Goal: Information Seeking & Learning: Learn about a topic

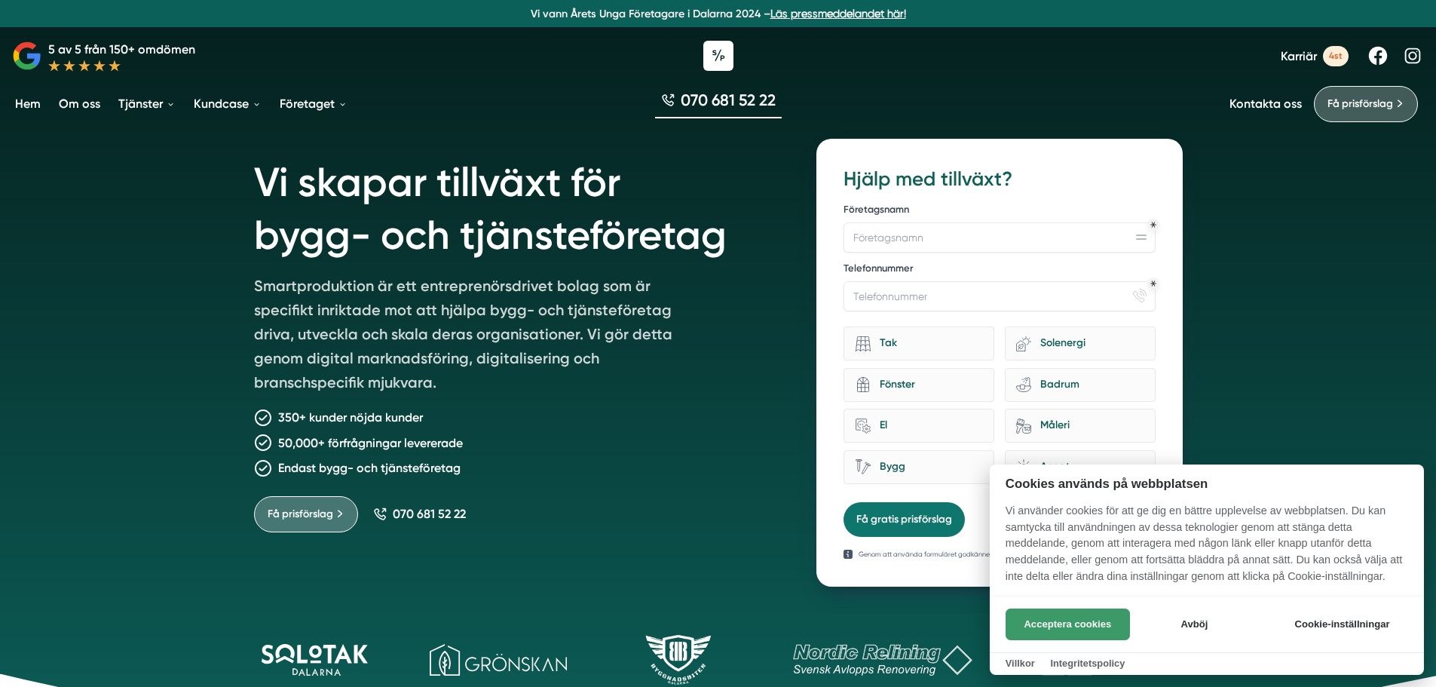
click at [1066, 619] on button "Acceptera cookies" at bounding box center [1067, 624] width 124 height 32
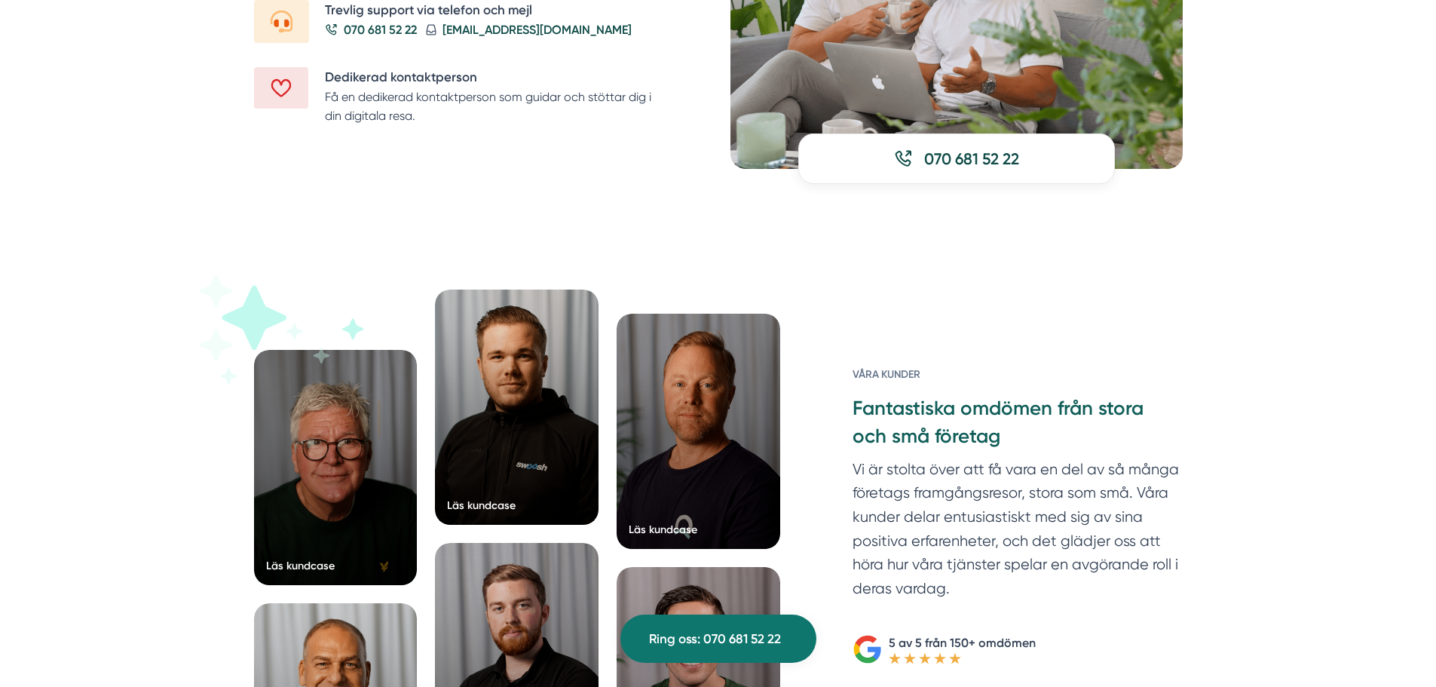
scroll to position [2336, 0]
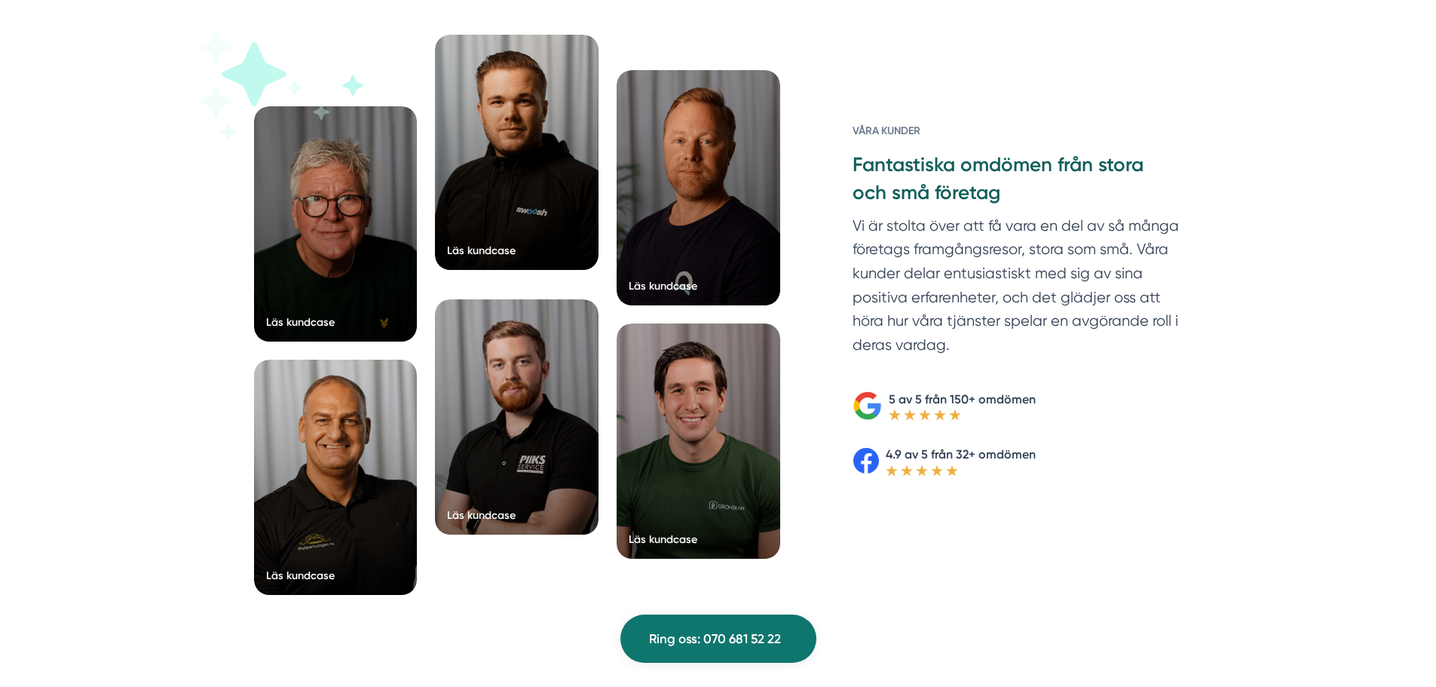
click at [483, 204] on div at bounding box center [517, 152] width 164 height 235
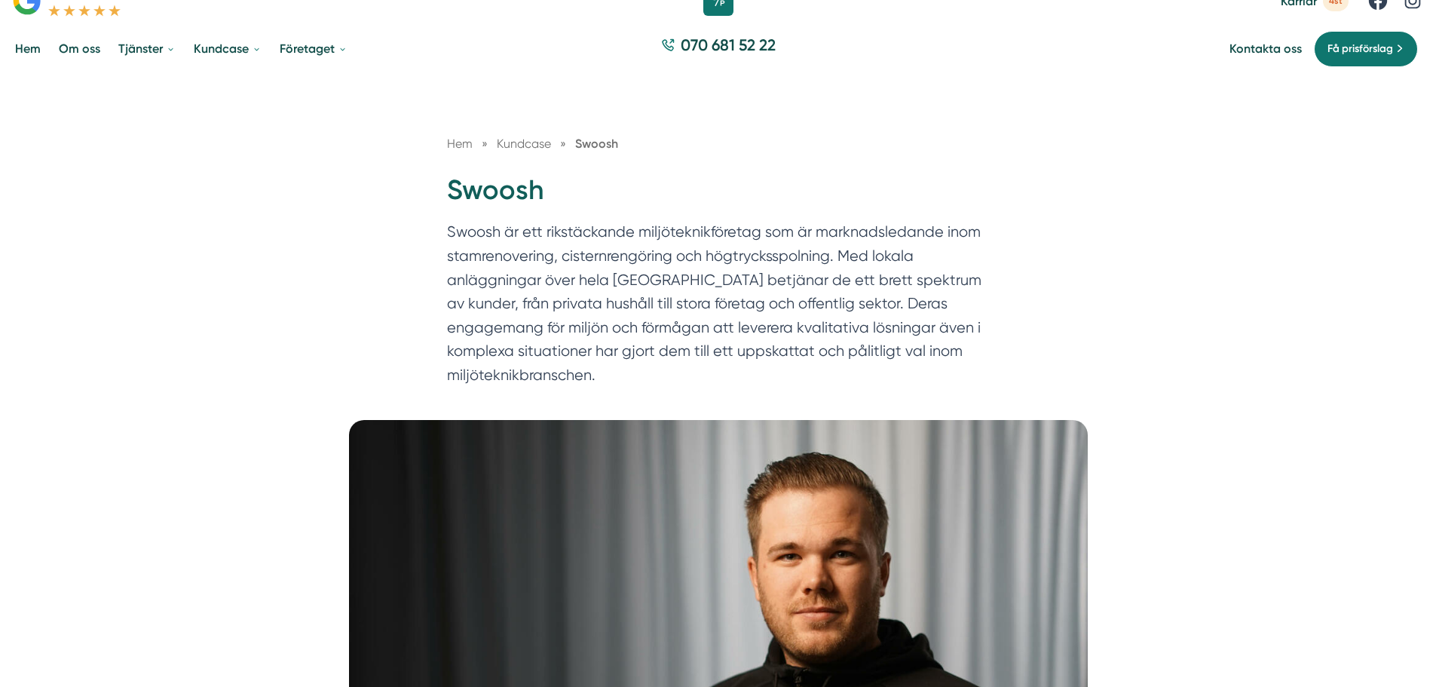
scroll to position [151, 0]
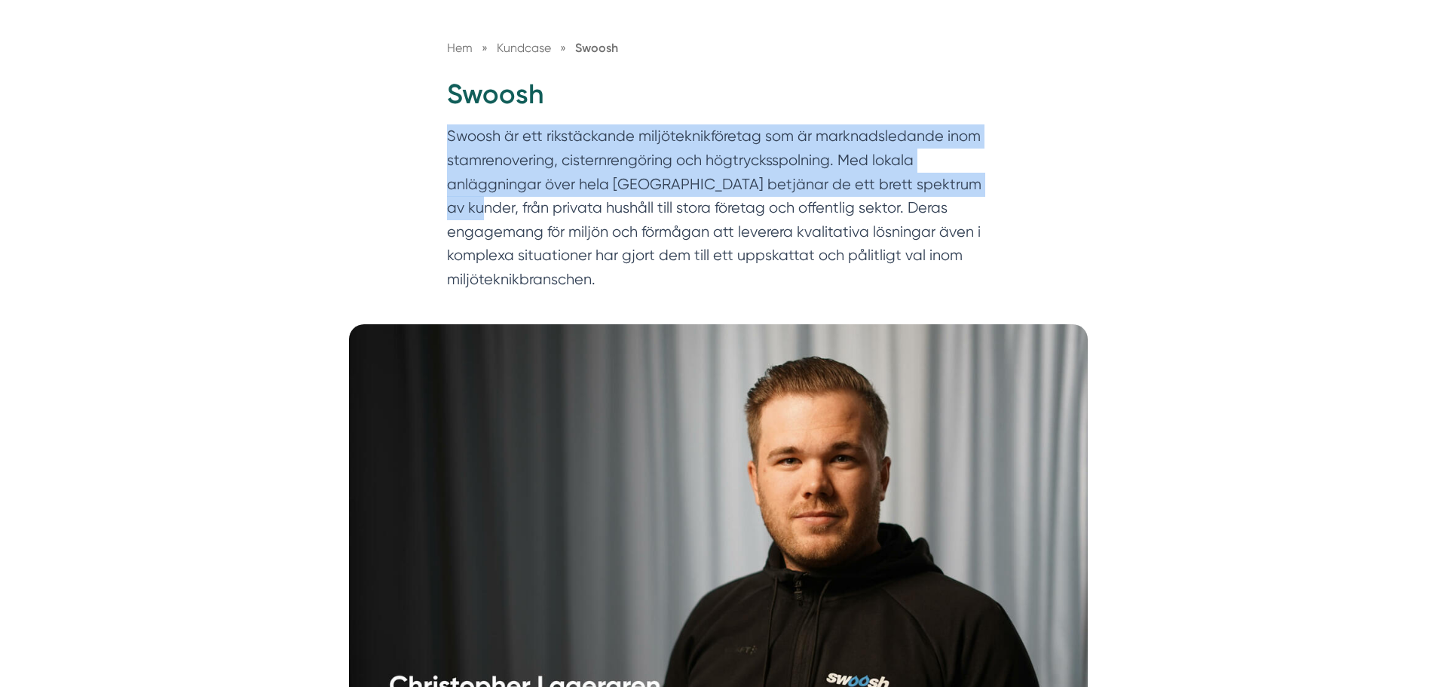
drag, startPoint x: 598, startPoint y: 133, endPoint x: 979, endPoint y: 179, distance: 383.4
click at [979, 179] on p "Swoosh är ett rikstäckande miljöteknikföretag som är marknadsledande inom stamr…" at bounding box center [718, 211] width 543 height 174
click at [977, 179] on p "Swoosh är ett rikstäckande miljöteknikföretag som är marknadsledande inom stamr…" at bounding box center [718, 211] width 543 height 174
click at [755, 161] on p "Swoosh är ett rikstäckande miljöteknikföretag som är marknadsledande inom stamr…" at bounding box center [718, 211] width 543 height 174
click at [558, 170] on p "Swoosh är ett rikstäckande miljöteknikföretag som är marknadsledande inom stamr…" at bounding box center [718, 211] width 543 height 174
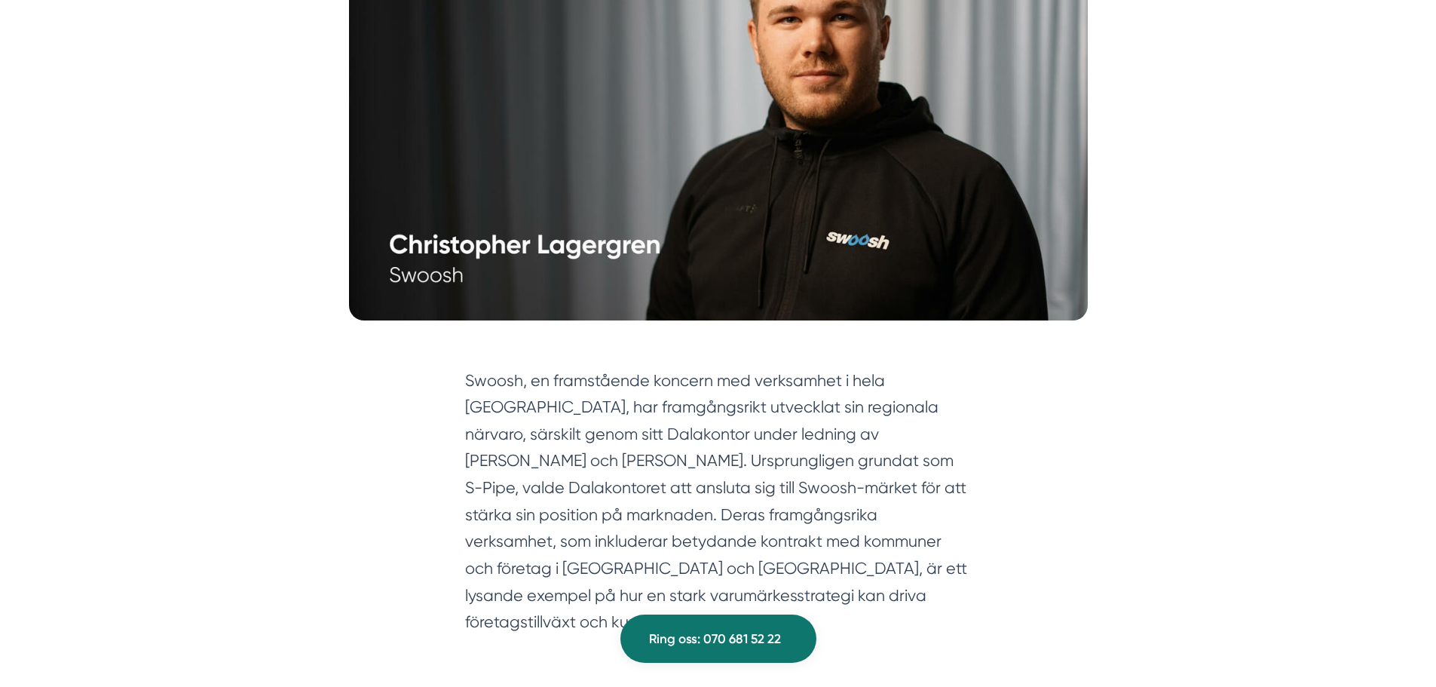
scroll to position [678, 0]
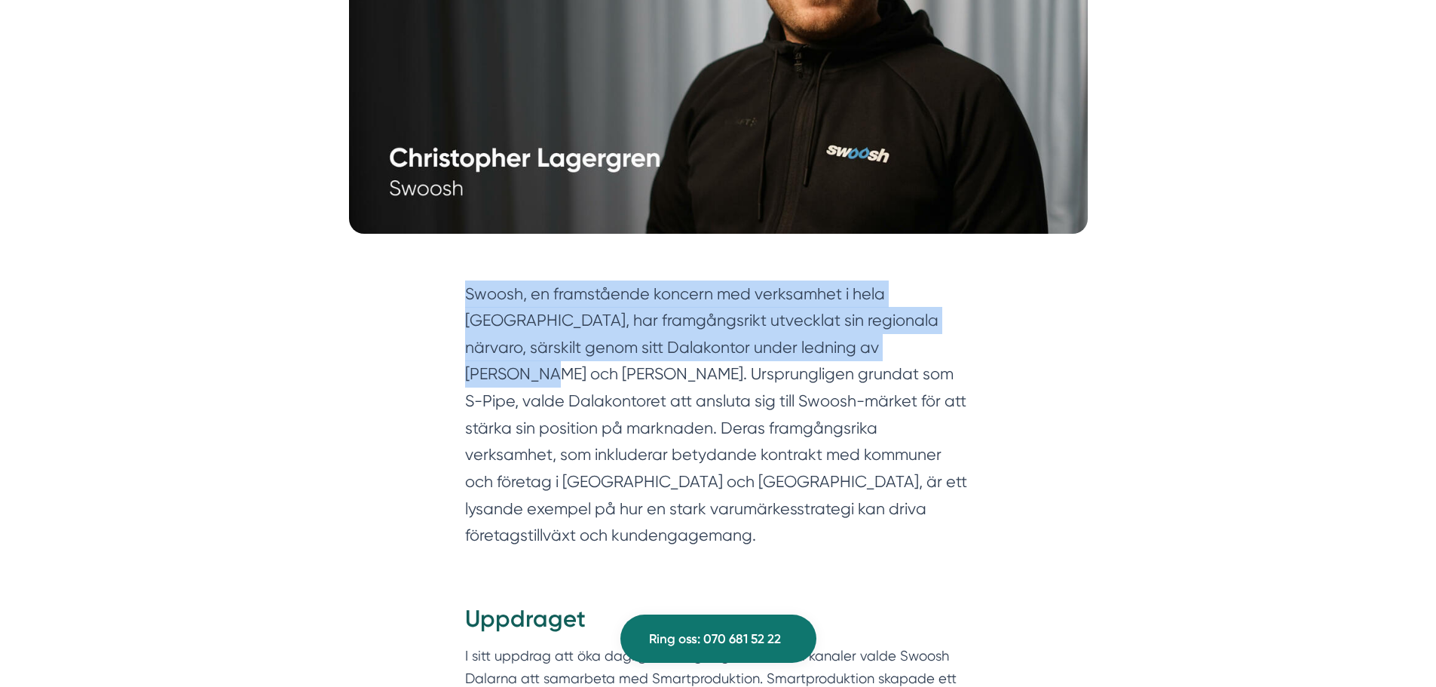
drag, startPoint x: 456, startPoint y: 272, endPoint x: 863, endPoint y: 344, distance: 413.4
click at [863, 344] on div "Swoosh, en framstående koncern med verksamhet i hela Sverige, har framgångsrikt…" at bounding box center [718, 419] width 579 height 322
click at [451, 315] on div "Swoosh, en framstående koncern med verksamhet i hela Sverige, har framgångsrikt…" at bounding box center [718, 419] width 579 height 322
drag, startPoint x: 609, startPoint y: 303, endPoint x: 899, endPoint y: 347, distance: 293.5
click at [895, 347] on section "Swoosh, en framstående koncern med verksamhet i hela Sverige, har framgångsrikt…" at bounding box center [718, 418] width 506 height 276
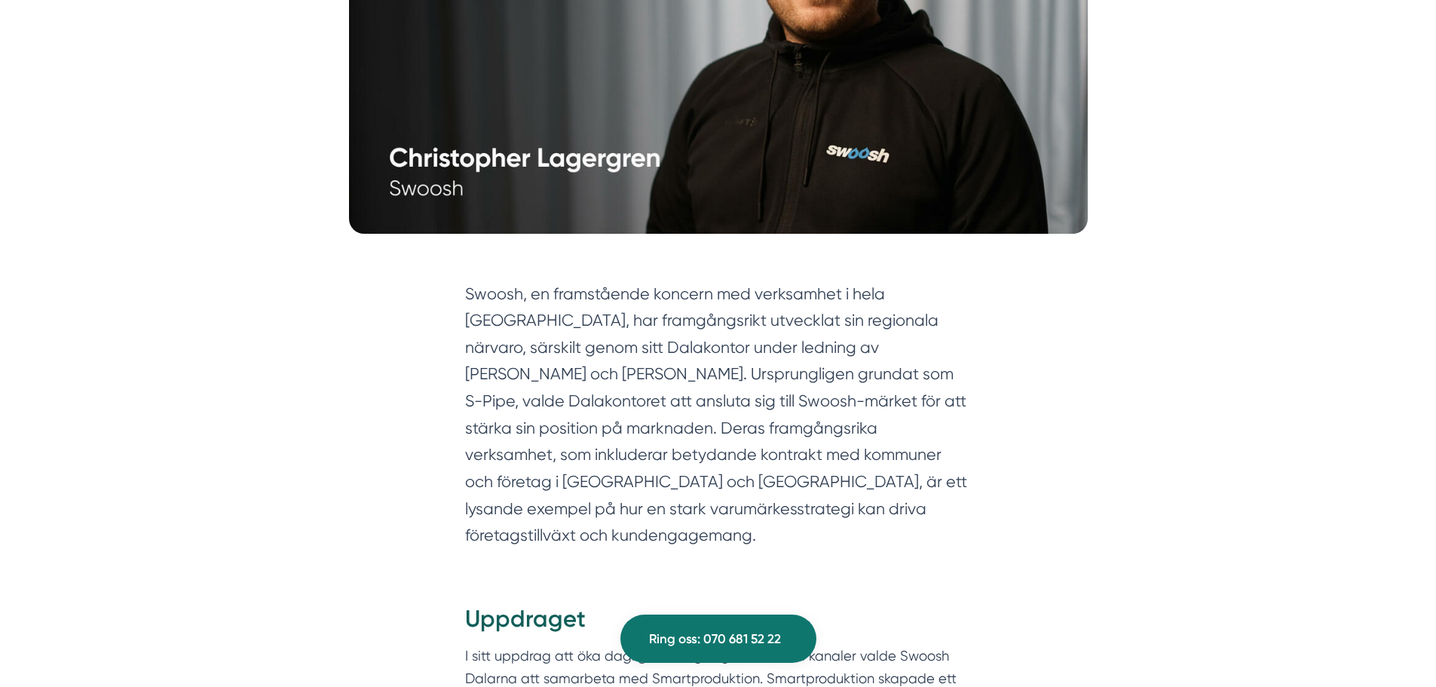
click at [904, 341] on section "Swoosh, en framstående koncern med verksamhet i hela Sverige, har framgångsrikt…" at bounding box center [718, 418] width 506 height 276
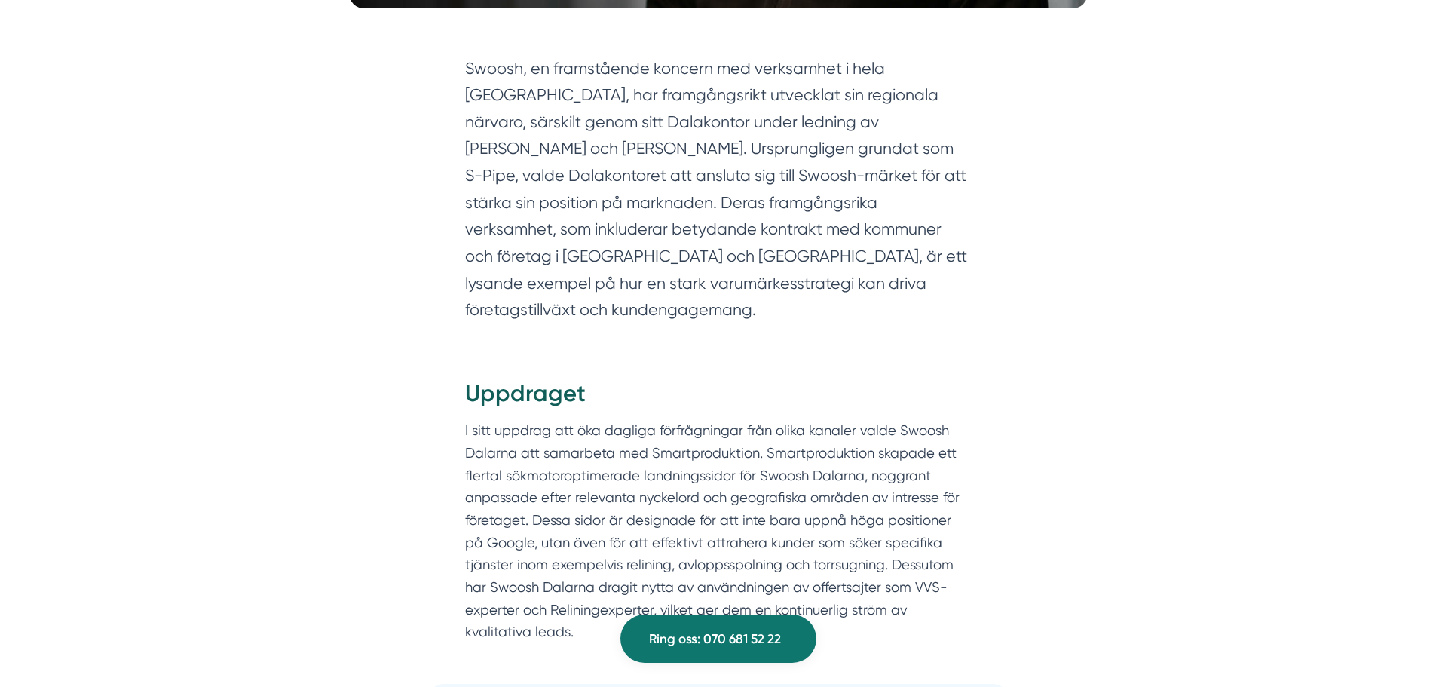
scroll to position [904, 0]
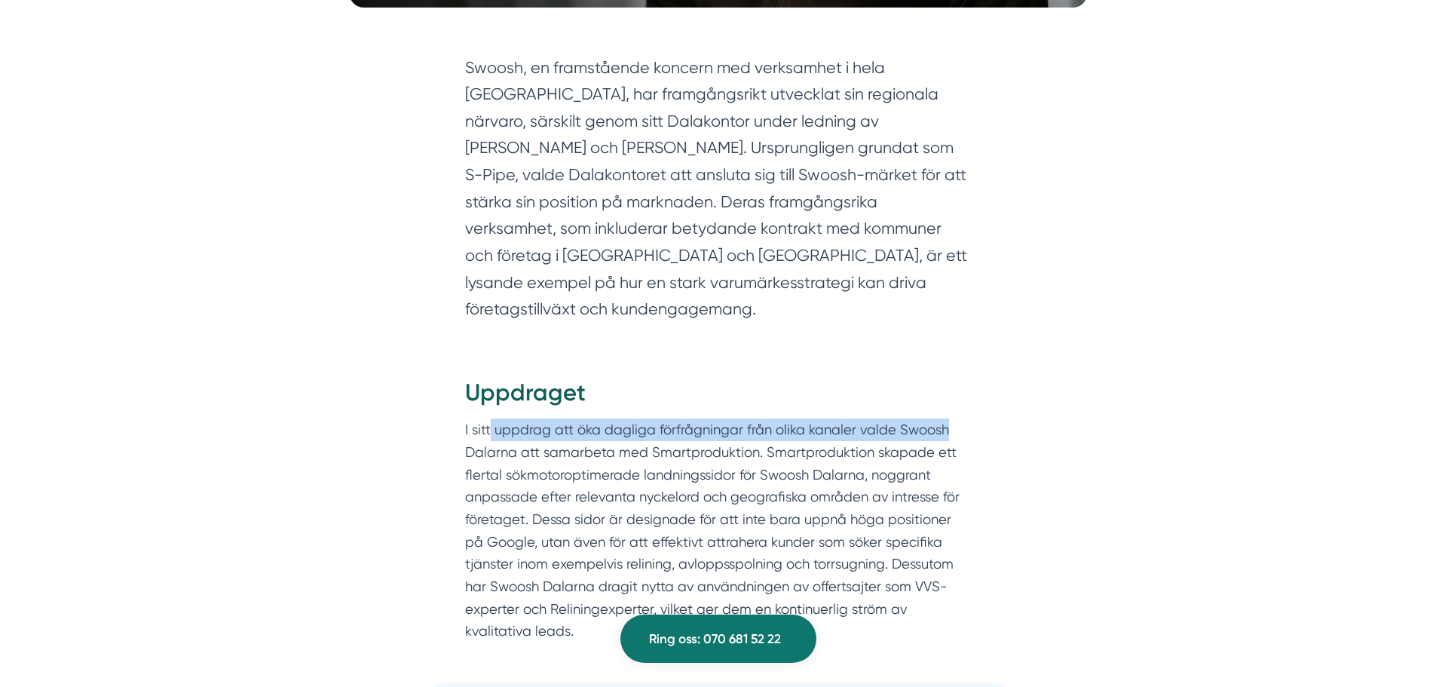
drag, startPoint x: 500, startPoint y: 396, endPoint x: 979, endPoint y: 407, distance: 478.7
click at [979, 407] on div "Uppdraget I sitt uppdrag att öka dagliga förfrågningar från olika kanaler valde…" at bounding box center [718, 513] width 579 height 320
click at [978, 407] on div "Uppdraget I sitt uppdrag att öka dagliga förfrågningar från olika kanaler valde…" at bounding box center [718, 513] width 579 height 320
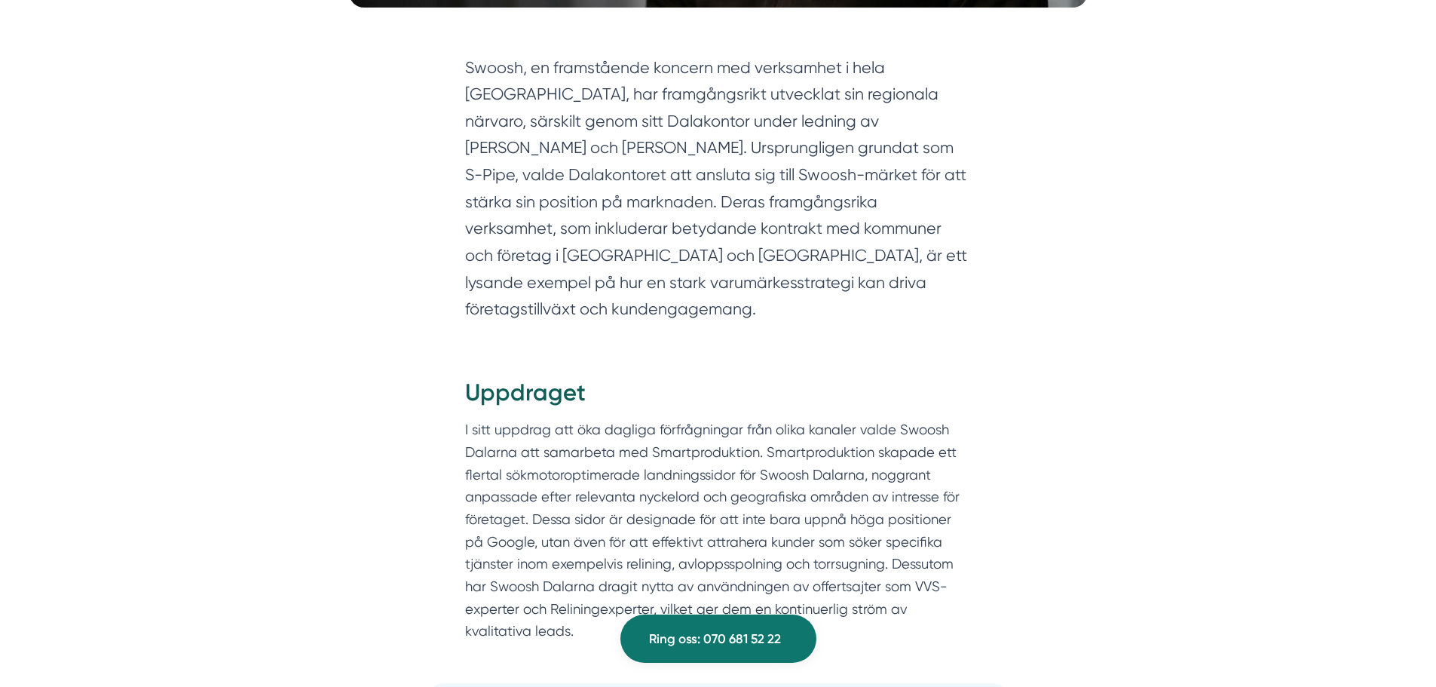
click at [899, 430] on p "I sitt uppdrag att öka dagliga förfrågningar från olika kanaler valde Swoosh Da…" at bounding box center [718, 530] width 506 height 224
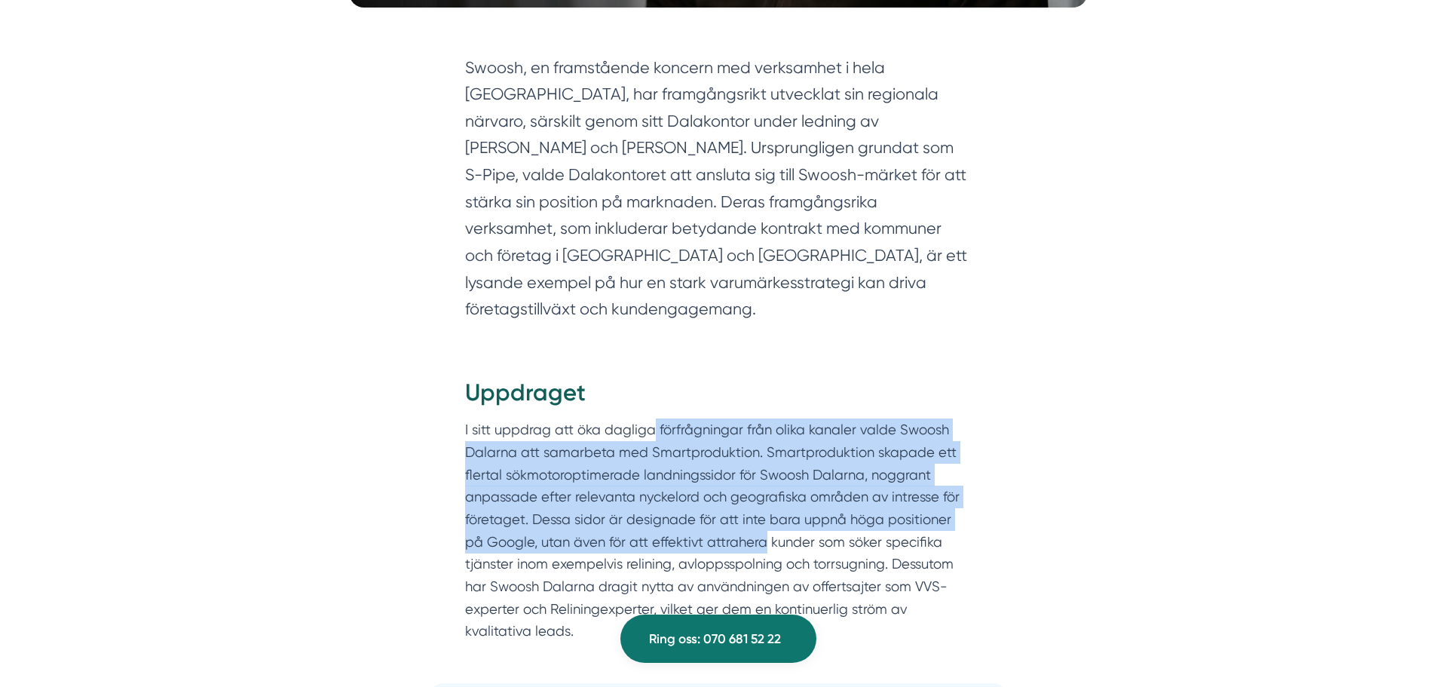
drag, startPoint x: 688, startPoint y: 444, endPoint x: 745, endPoint y: 505, distance: 83.7
click at [745, 505] on p "I sitt uppdrag att öka dagliga förfrågningar från olika kanaler valde Swoosh Da…" at bounding box center [718, 530] width 506 height 224
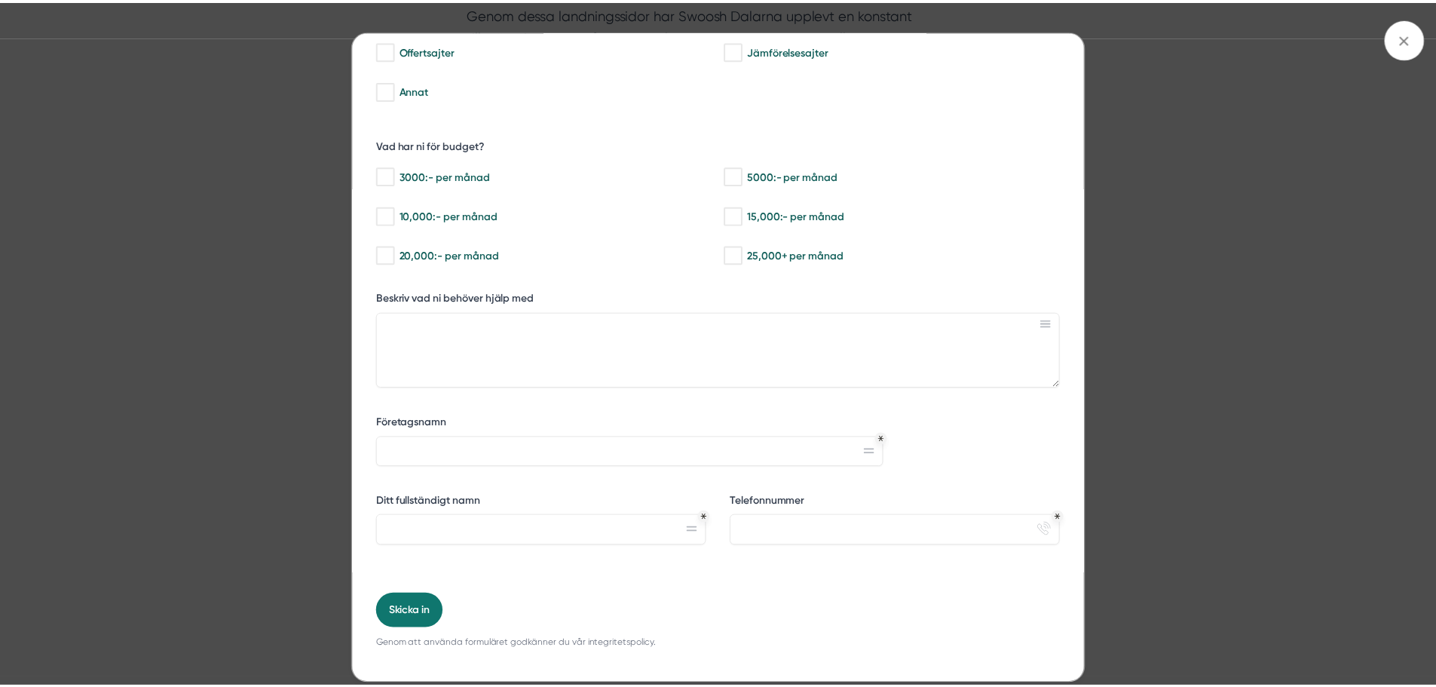
scroll to position [236, 0]
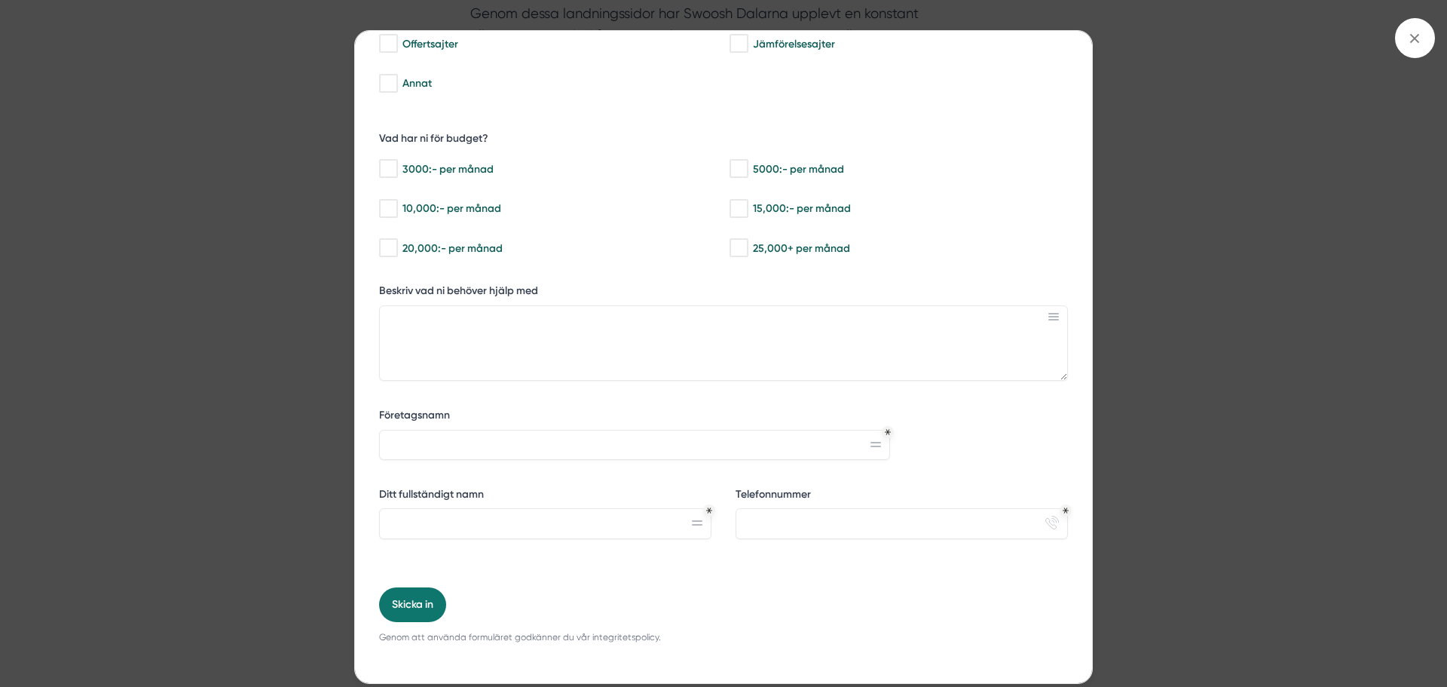
click at [1434, 29] on div "bbc9b822-b2c6-488a-ab3e-9a2d59e49c7c Behöver du hjälp med trygg tillväxt? Vilka…" at bounding box center [723, 343] width 1447 height 687
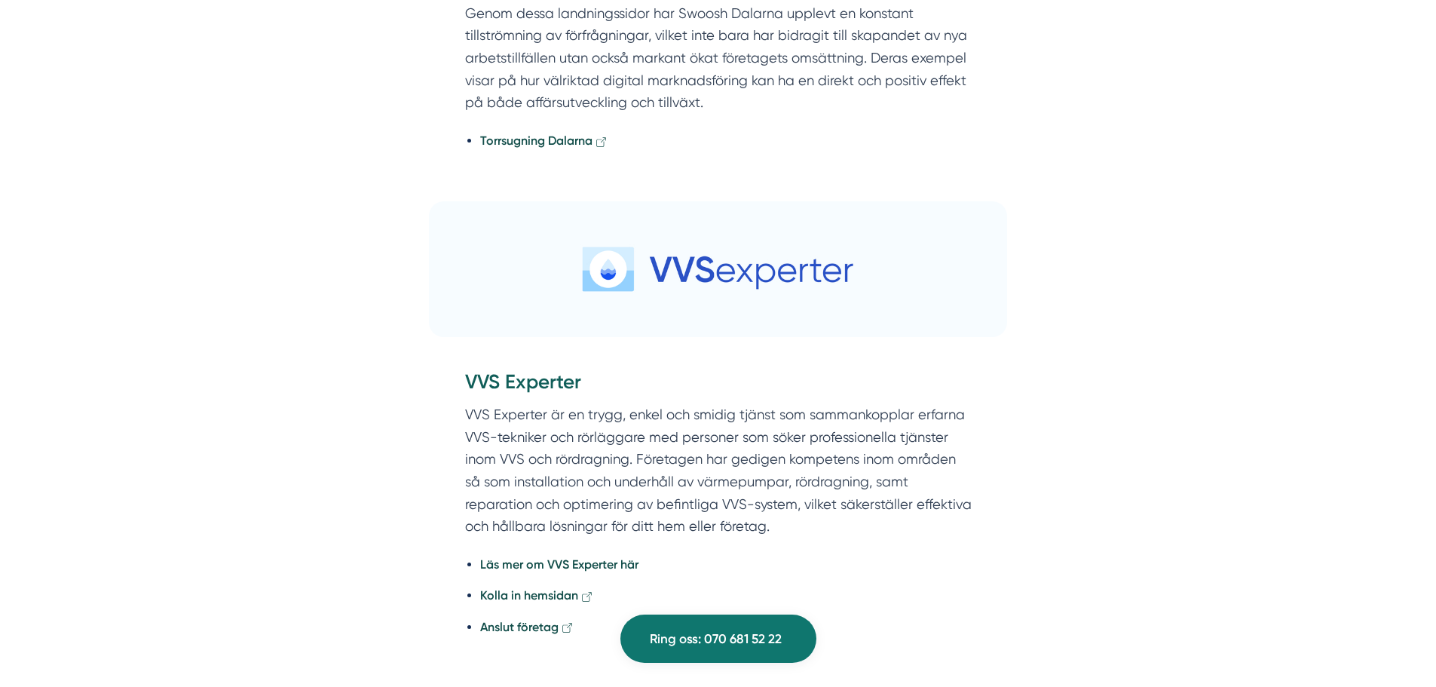
click at [1429, 32] on div "Swoosh, en framstående koncern med verksamhet i hela Sverige, har framgångsrikt…" at bounding box center [718, 138] width 1436 height 3549
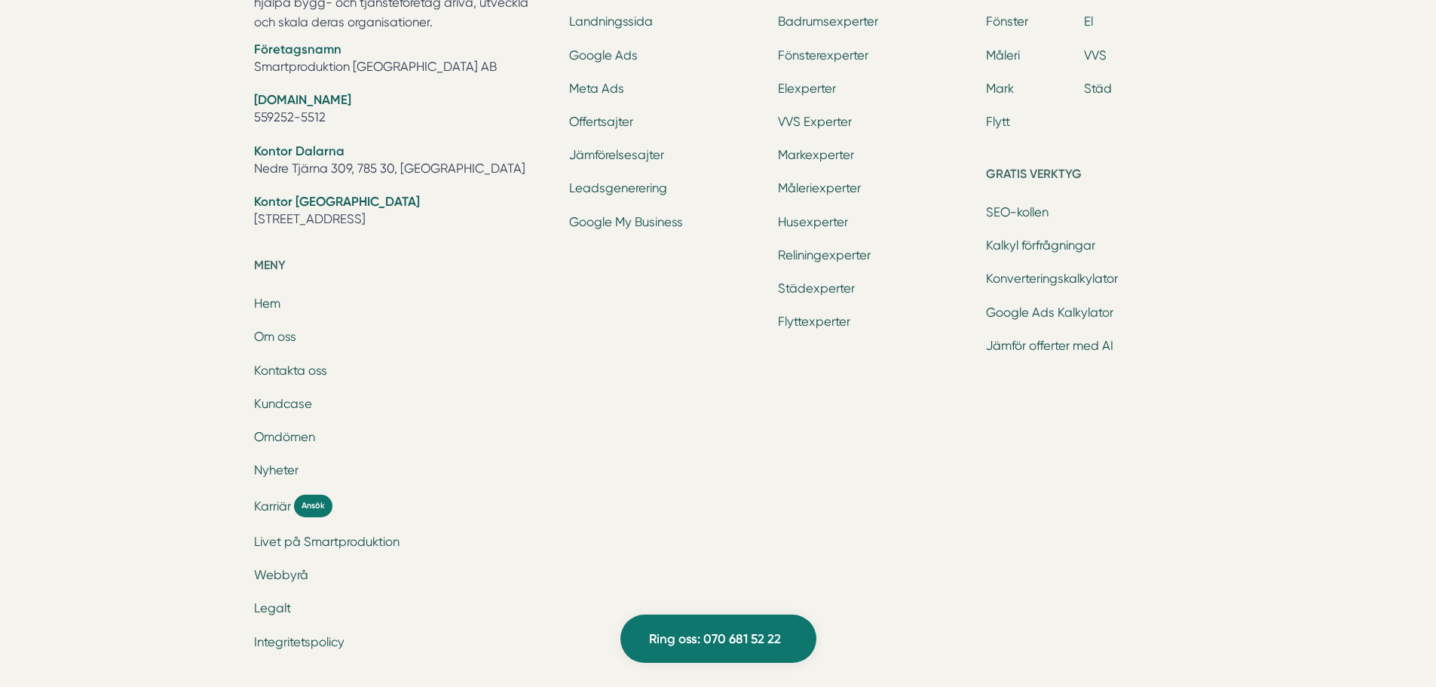
scroll to position [4574, 0]
